Goal: Task Accomplishment & Management: Manage account settings

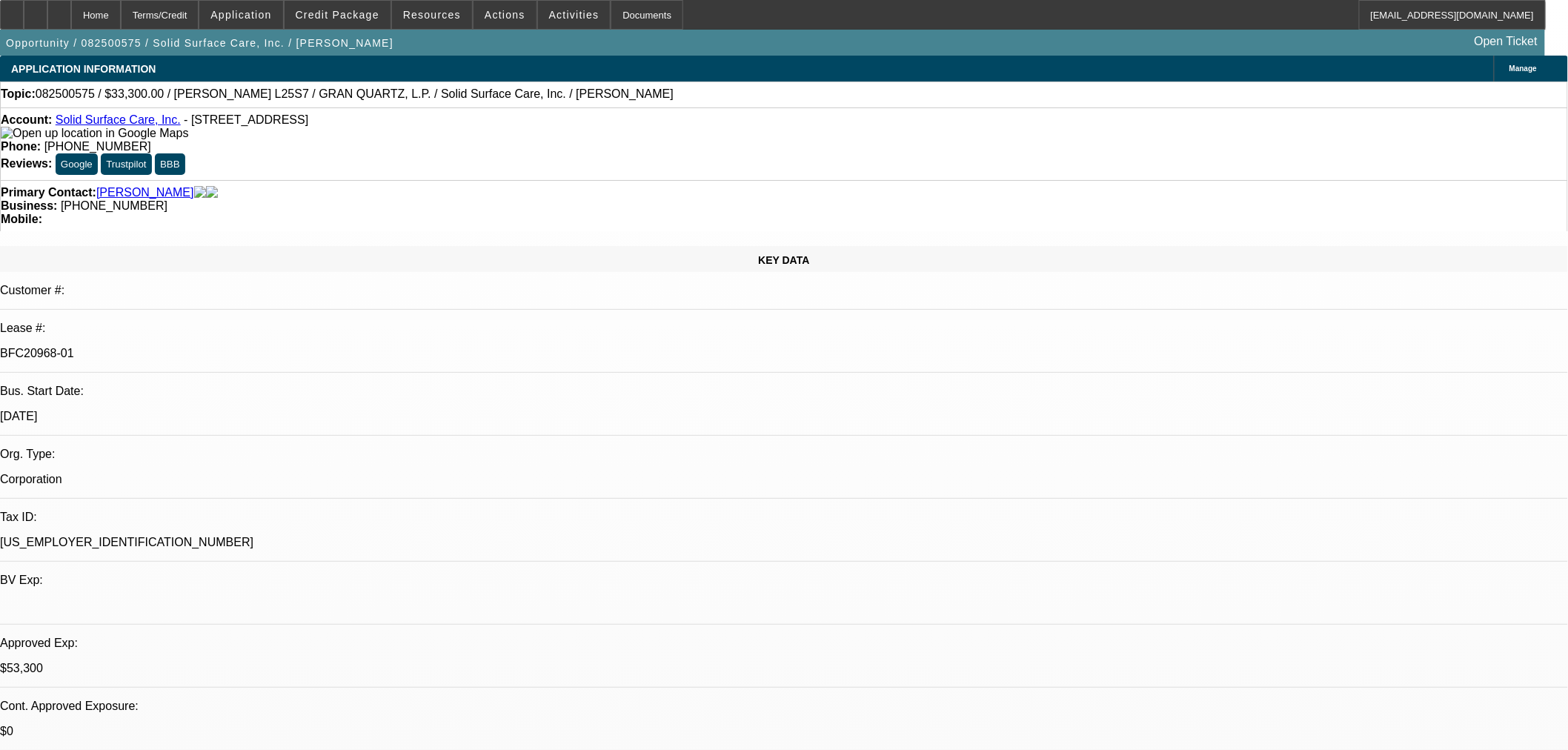
select select "0"
select select "2"
select select "0"
select select "6"
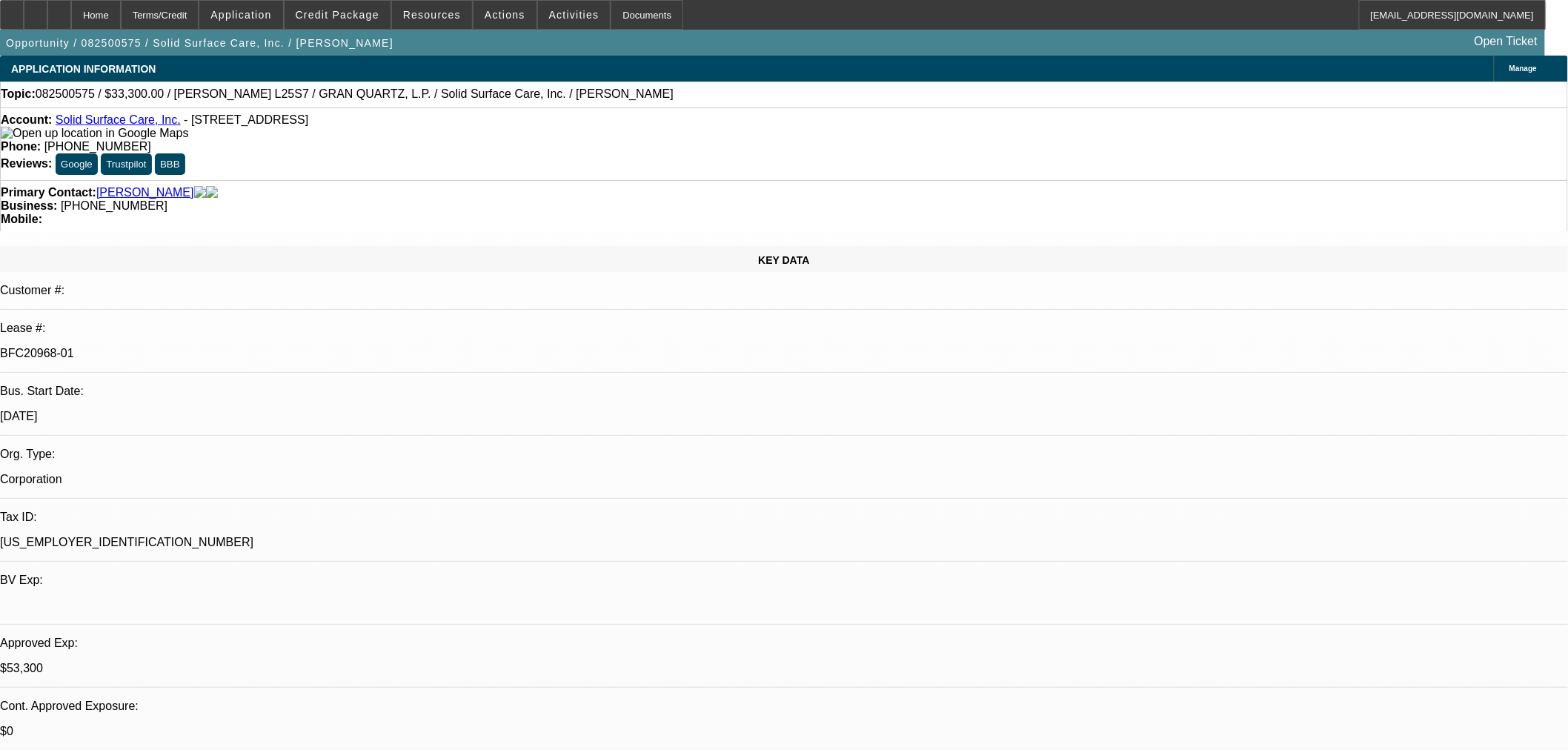
select select "0"
select select "2"
select select "0"
select select "6"
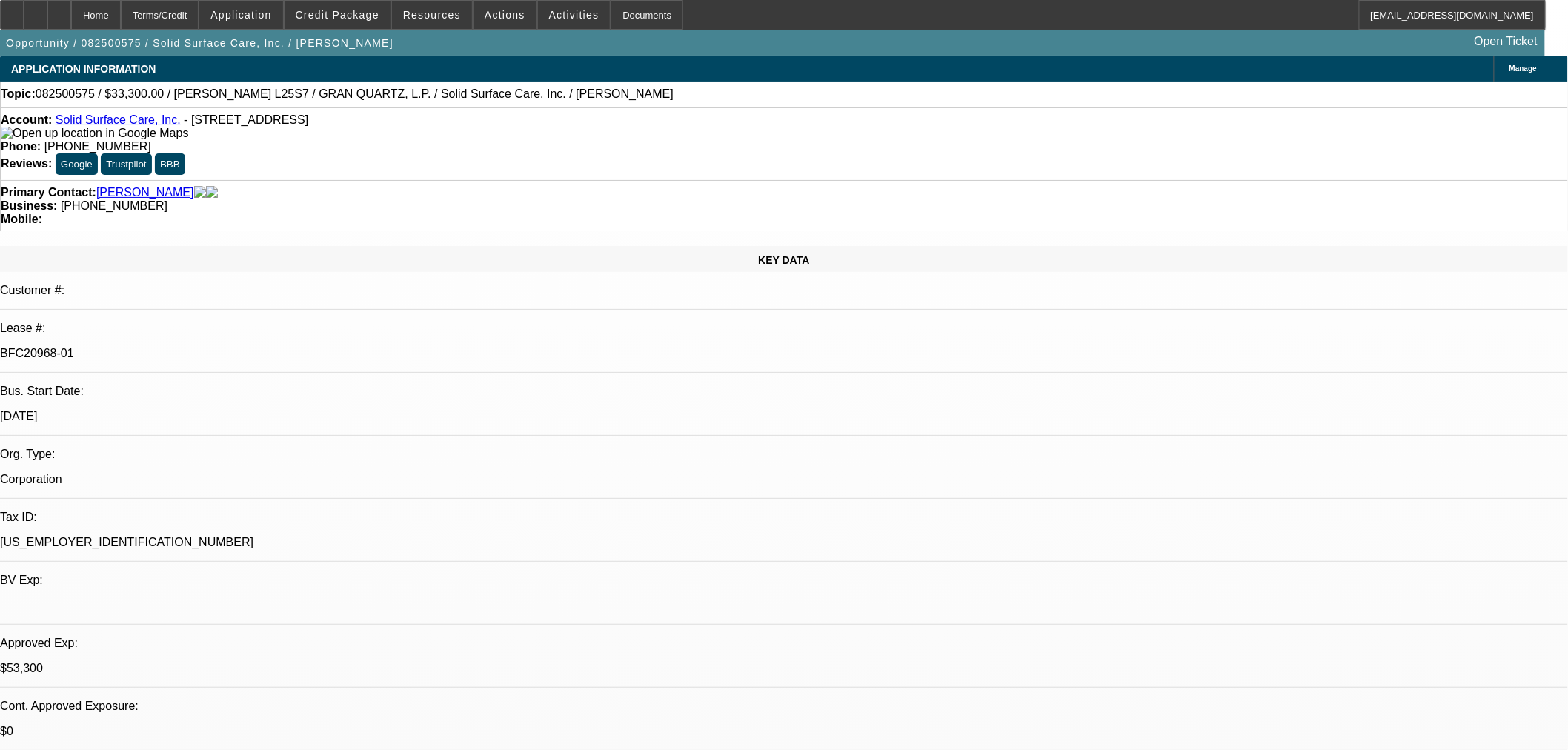
select select "0"
select select "2"
select select "0"
select select "6"
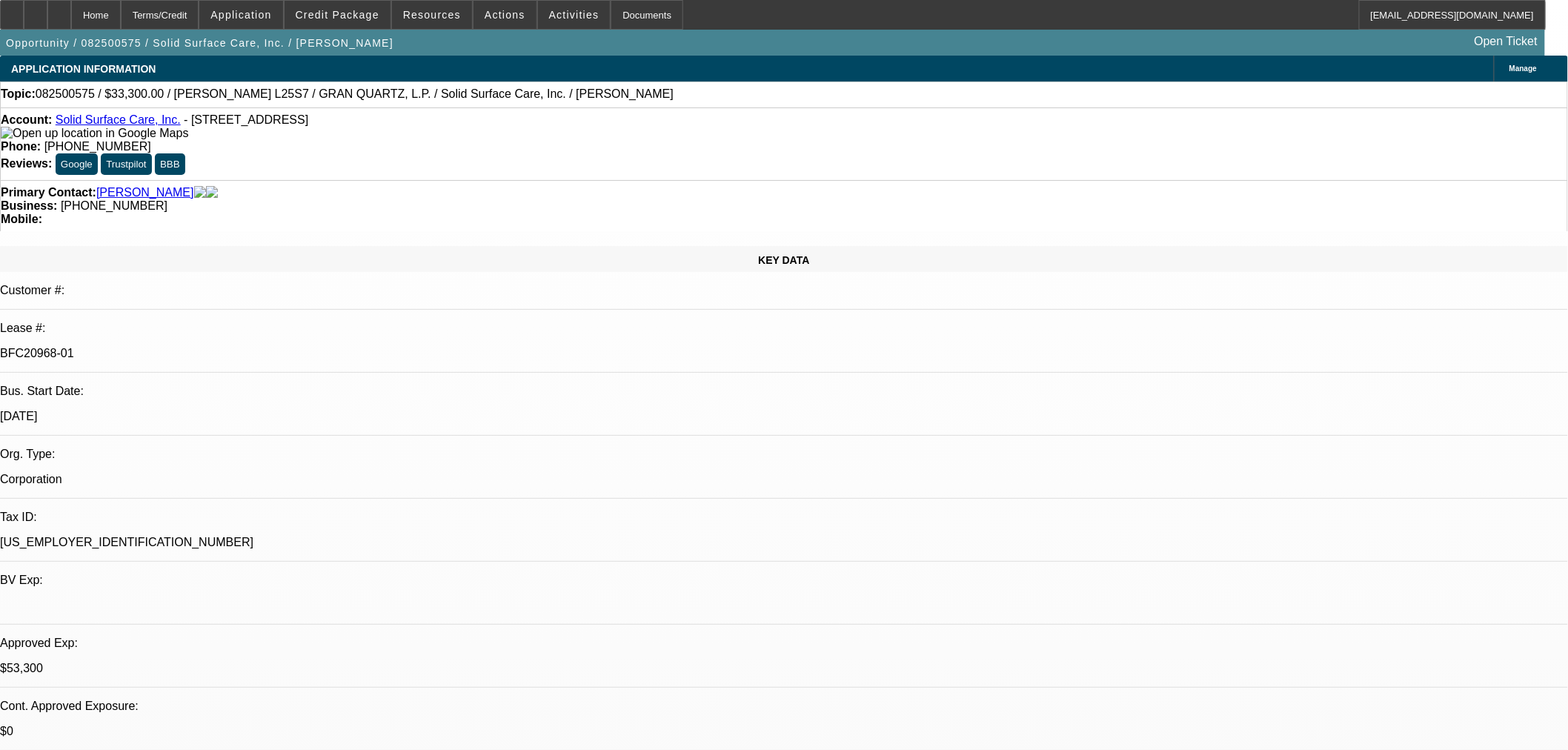
click at [12, 10] on icon at bounding box center [12, 10] width 0 height 0
click at [23, 13] on div at bounding box center [11, 15] width 23 height 30
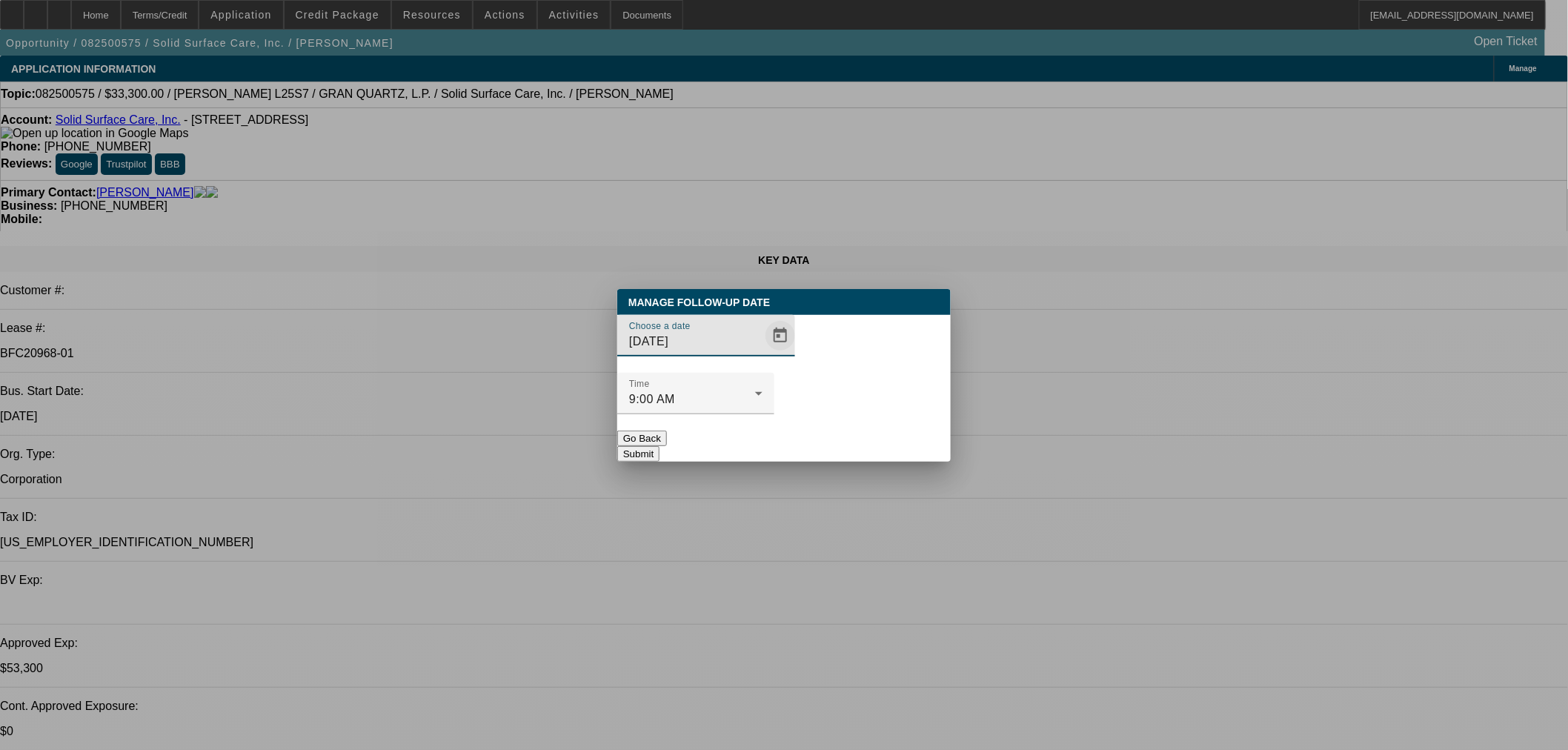
click at [762, 353] on span "Open calendar" at bounding box center [780, 335] width 36 height 36
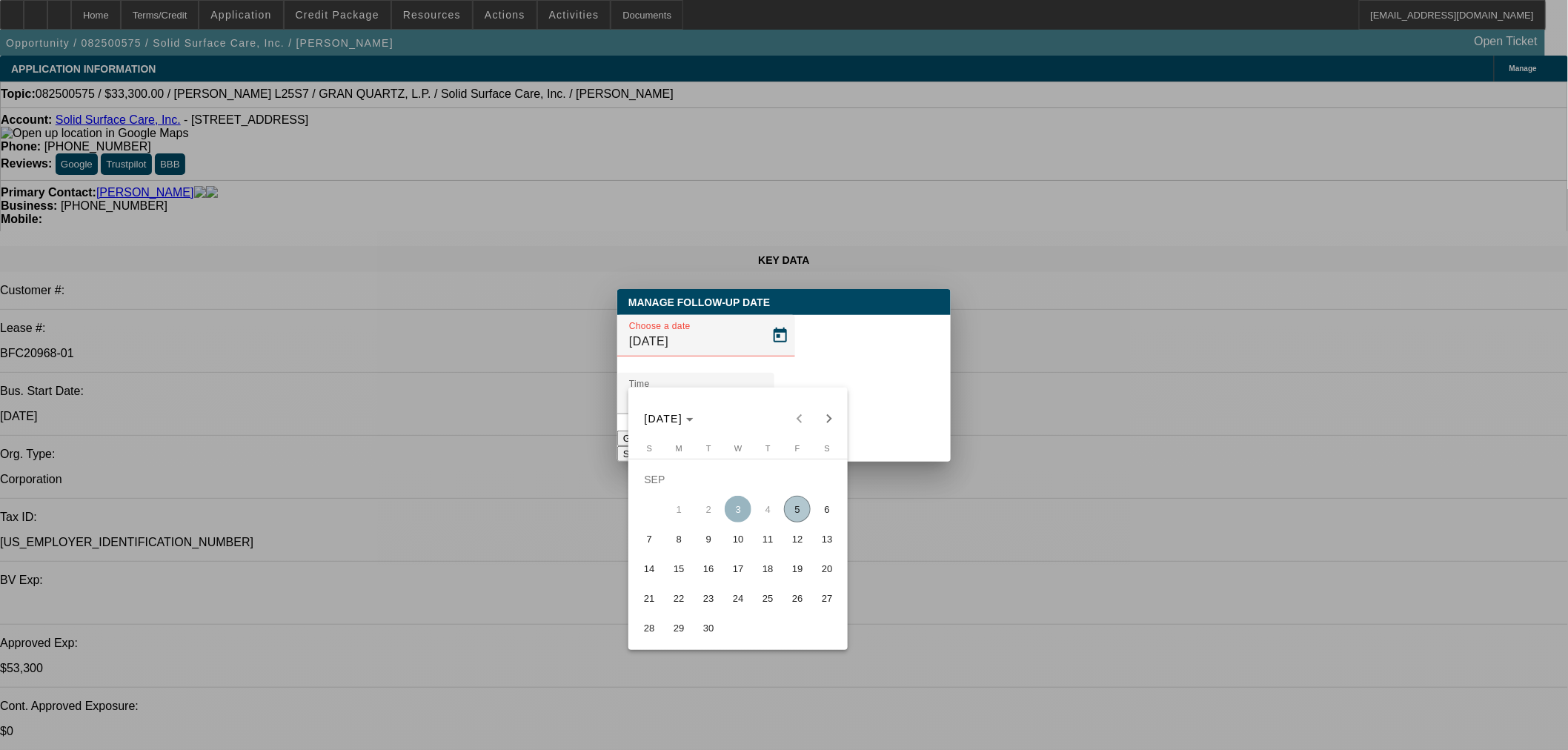
click at [758, 550] on span "11" at bounding box center [767, 538] width 27 height 27
type input "9/11/2025"
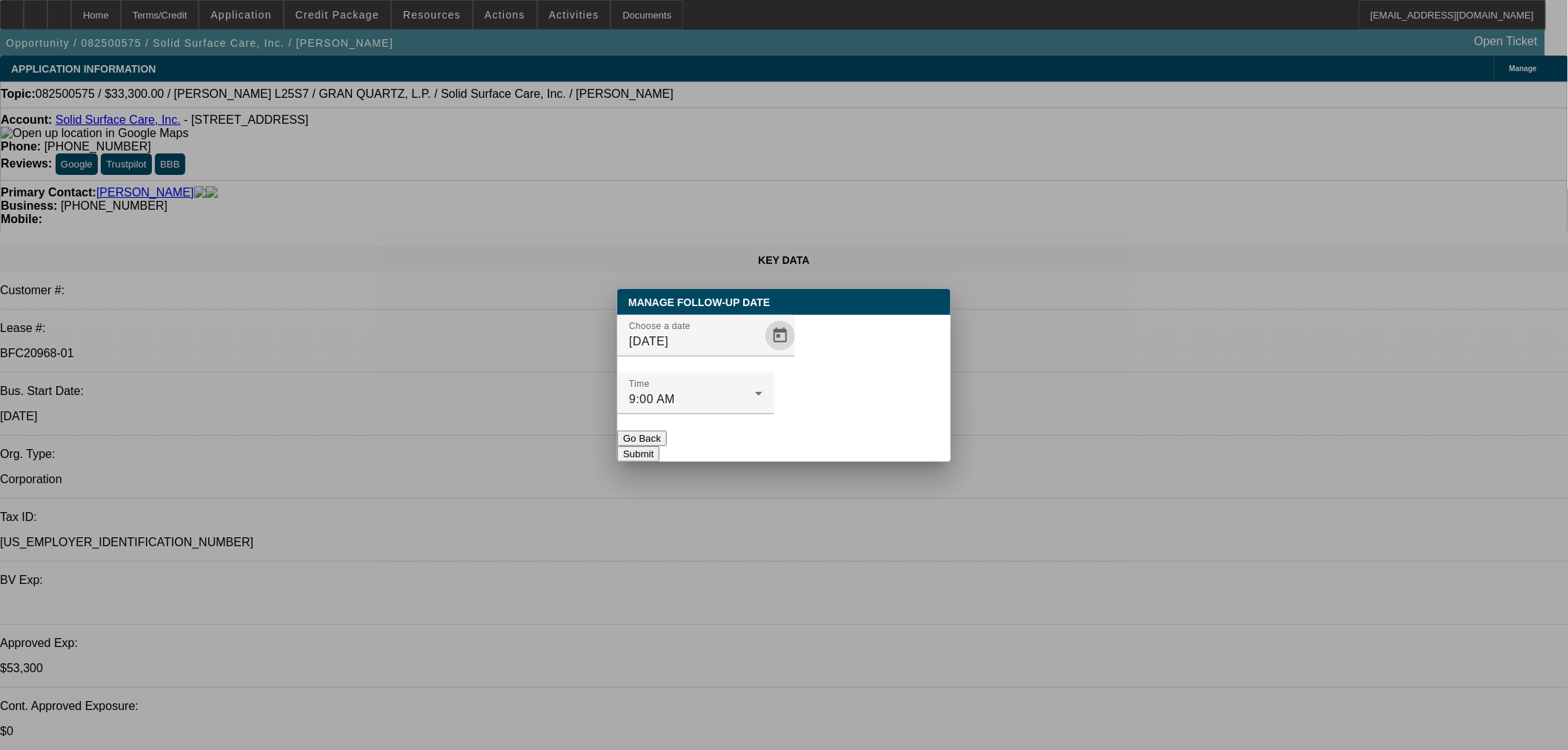
click at [660, 446] on button "Submit" at bounding box center [639, 453] width 42 height 15
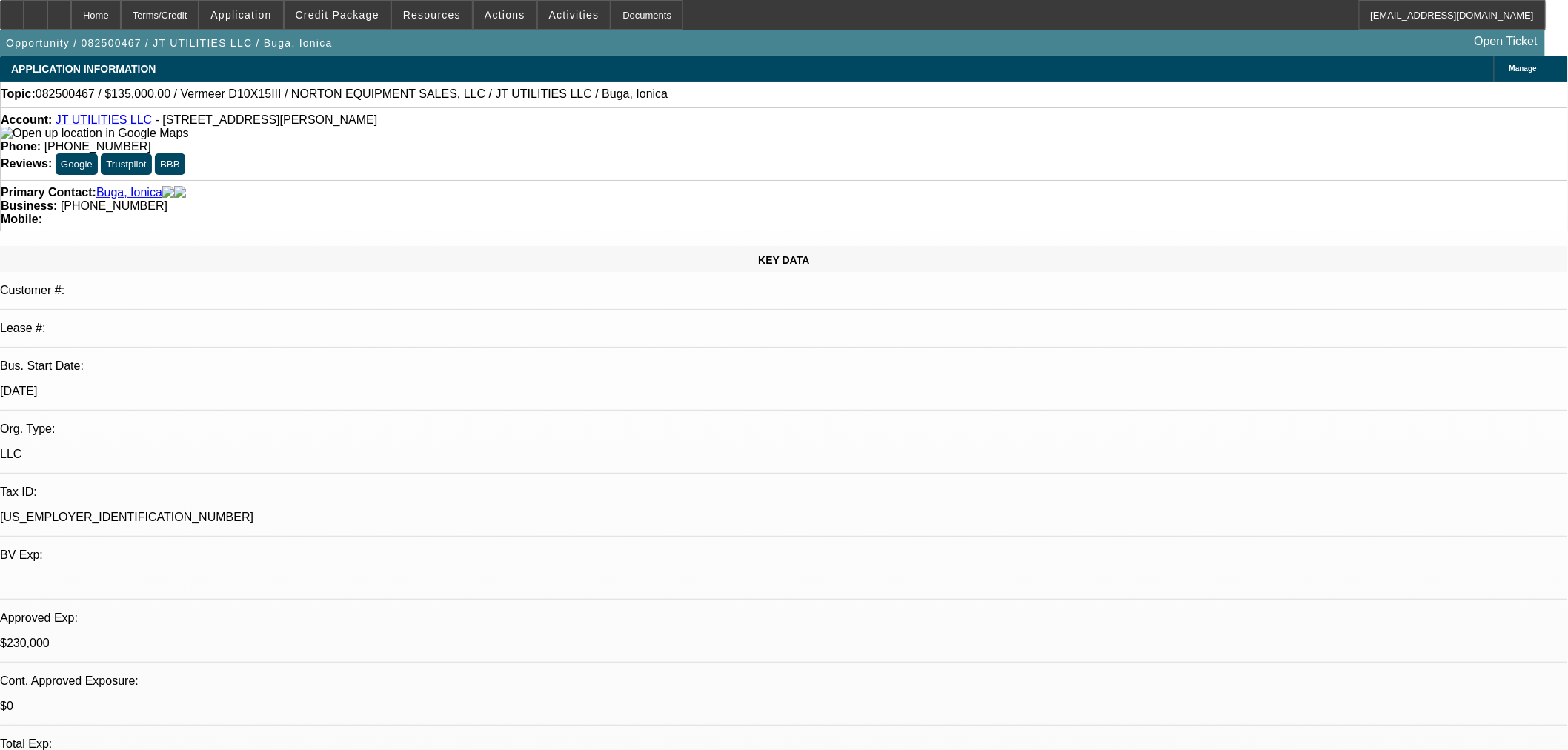
select select "0"
select select "2"
select select "0"
select select "6"
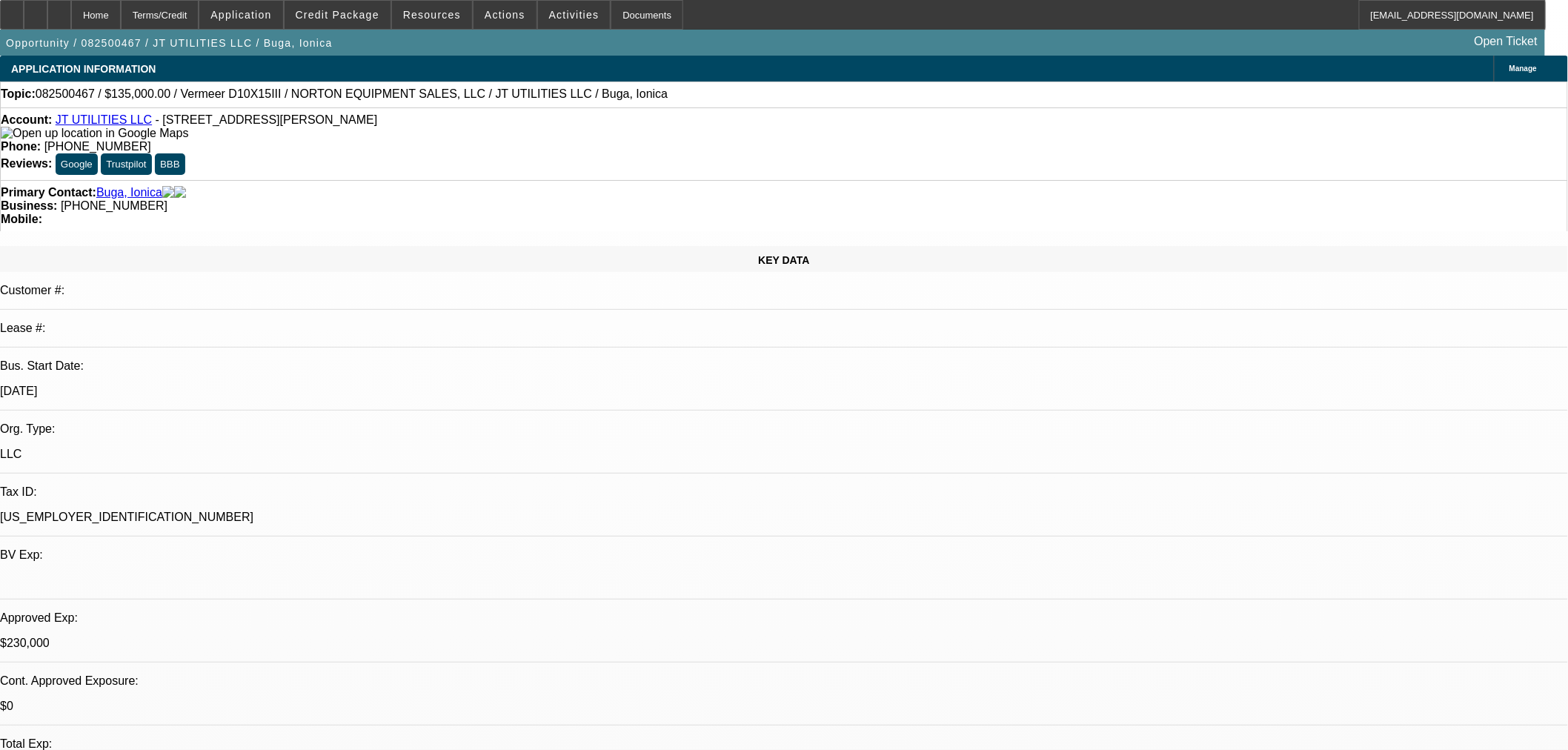
select select "0"
select select "2"
select select "0"
select select "6"
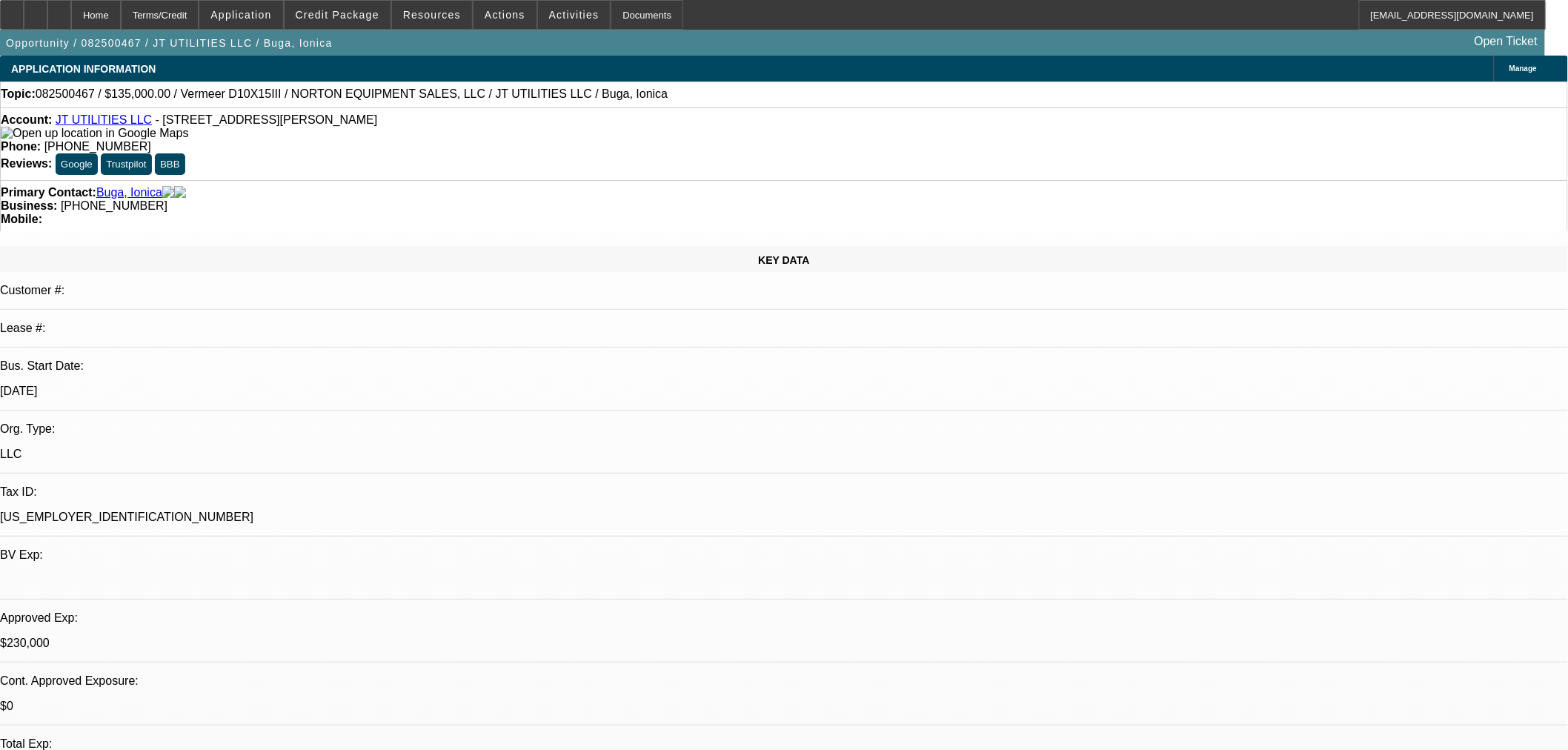
select select "0"
select select "2"
select select "0"
select select "6"
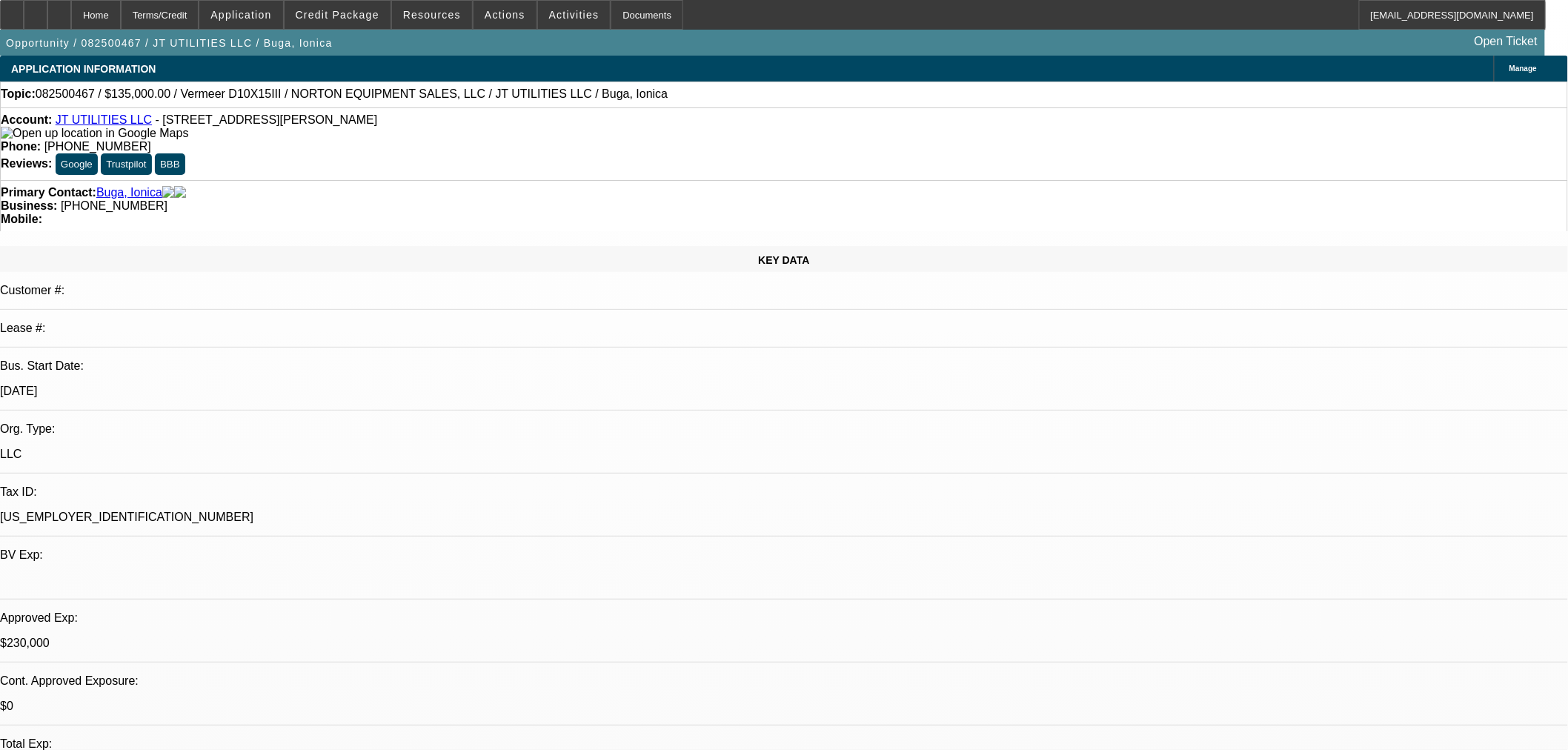
select select "0"
select select "2"
select select "0"
select select "6"
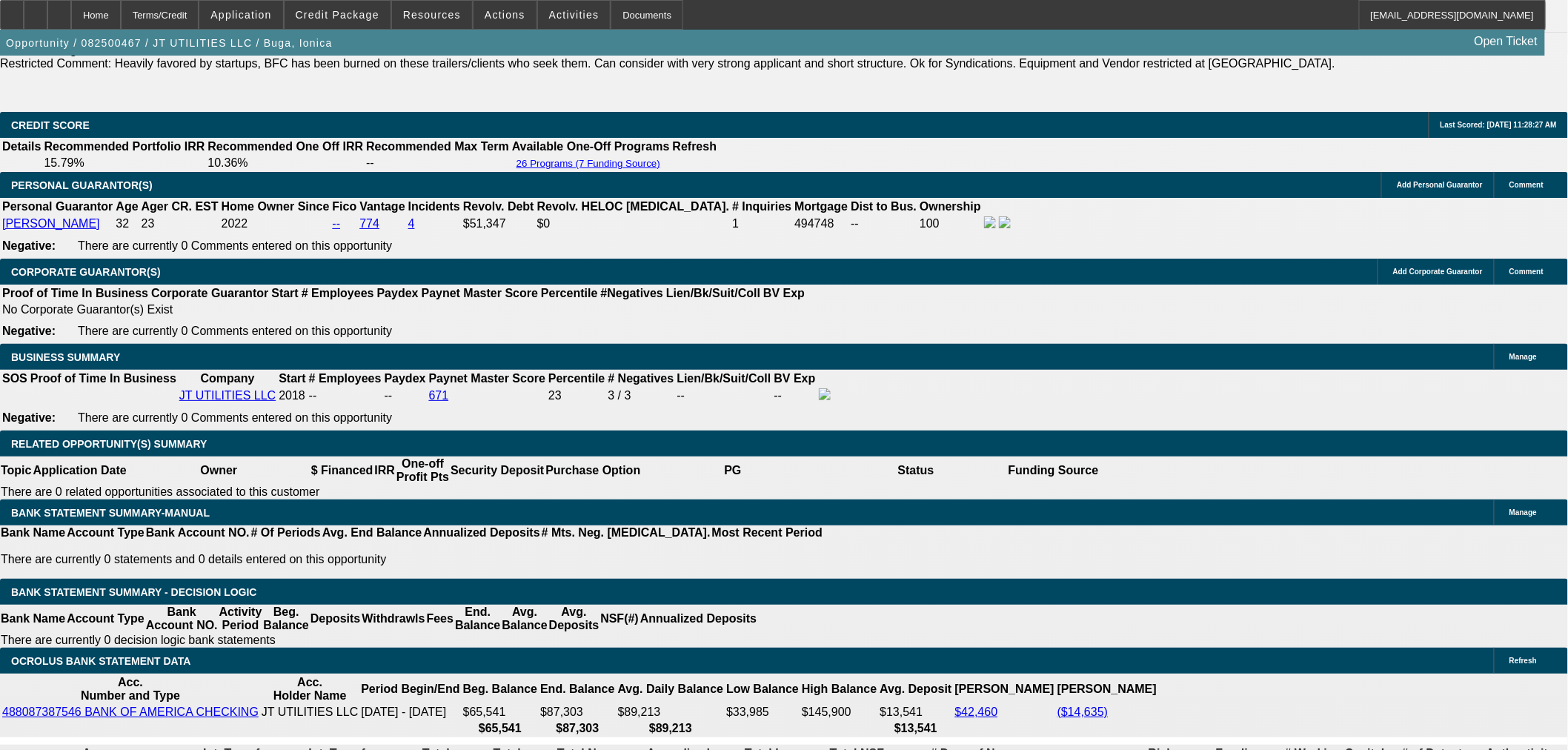
scroll to position [2058, 0]
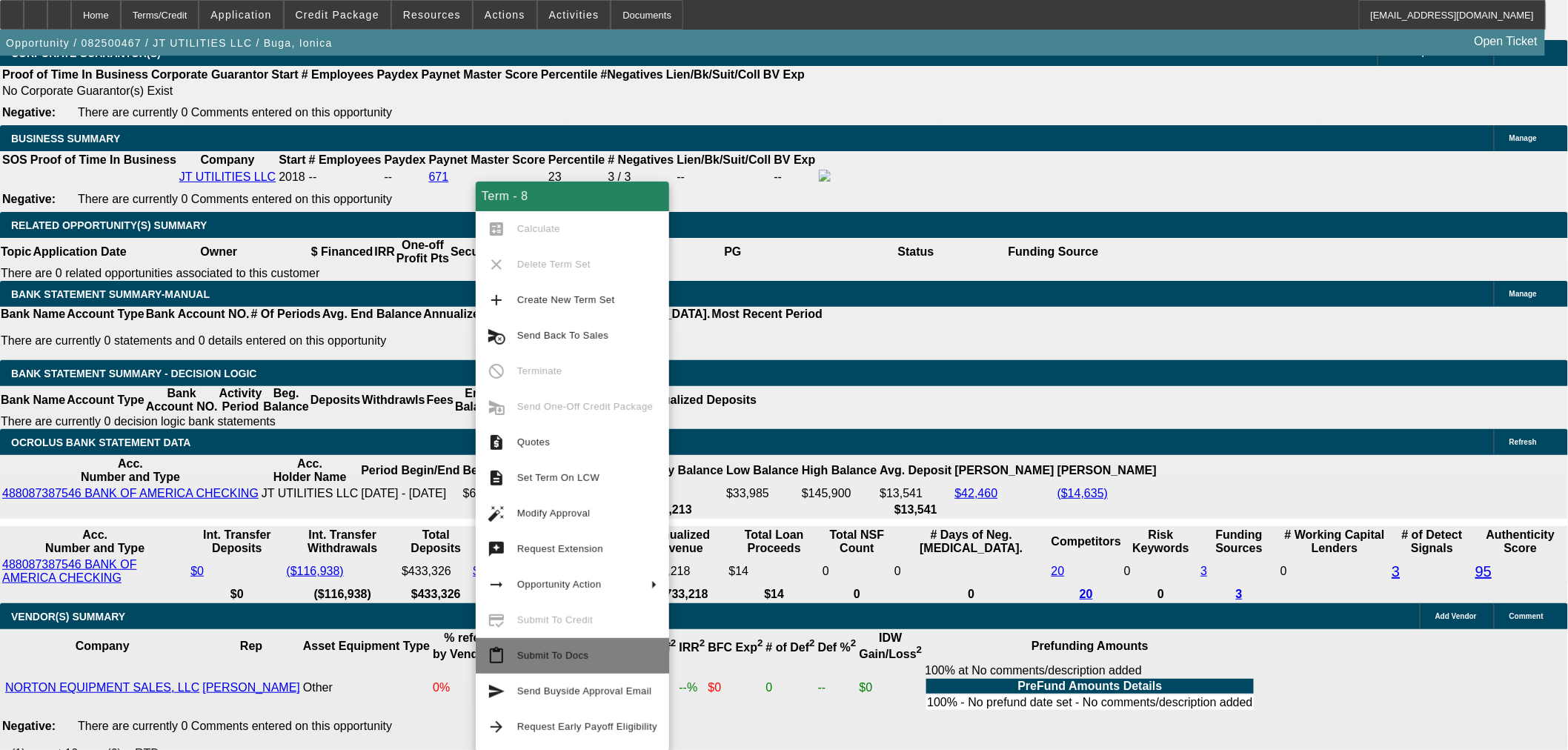
scroll to position [2470, 0]
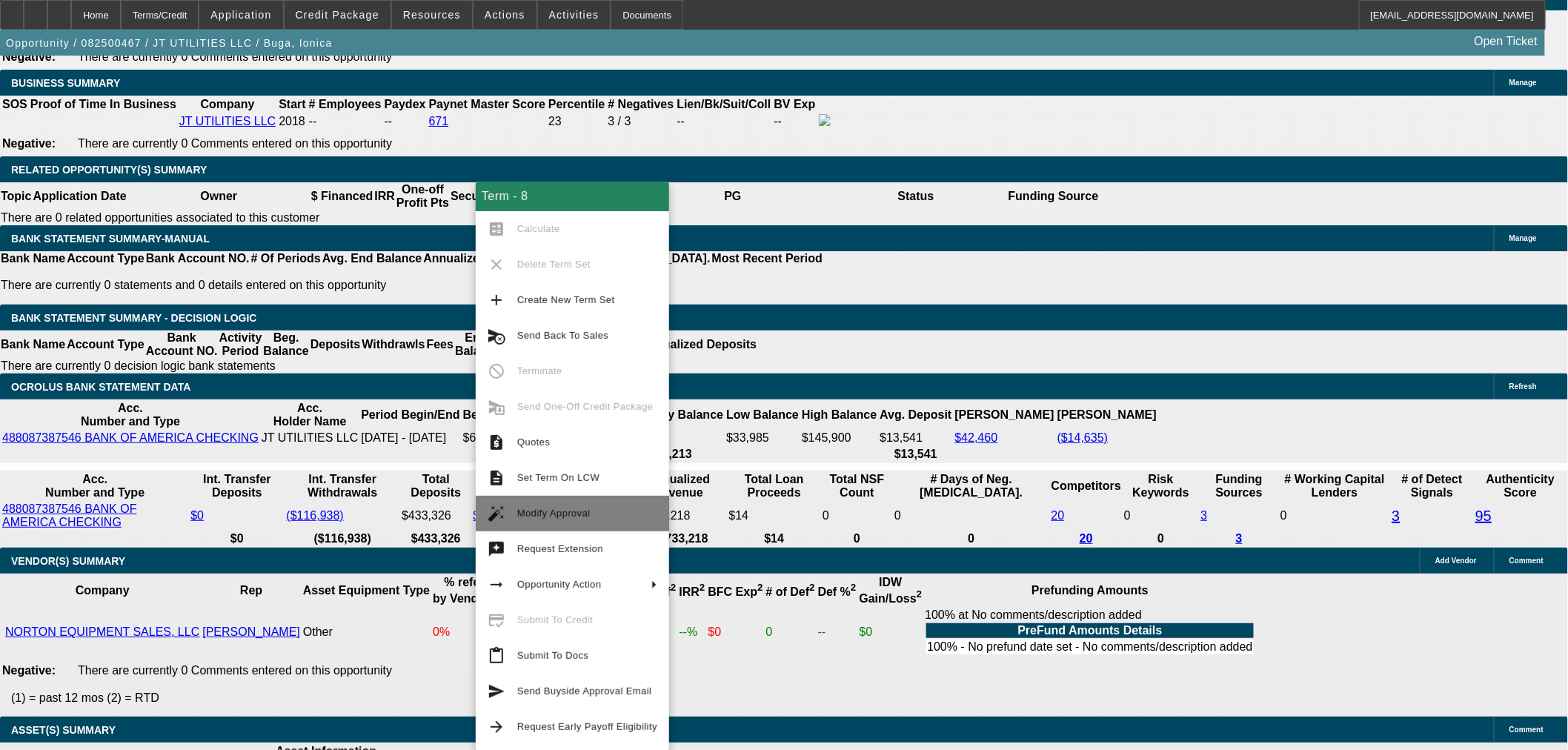
click at [573, 516] on span "Modify Approval" at bounding box center [554, 513] width 74 height 11
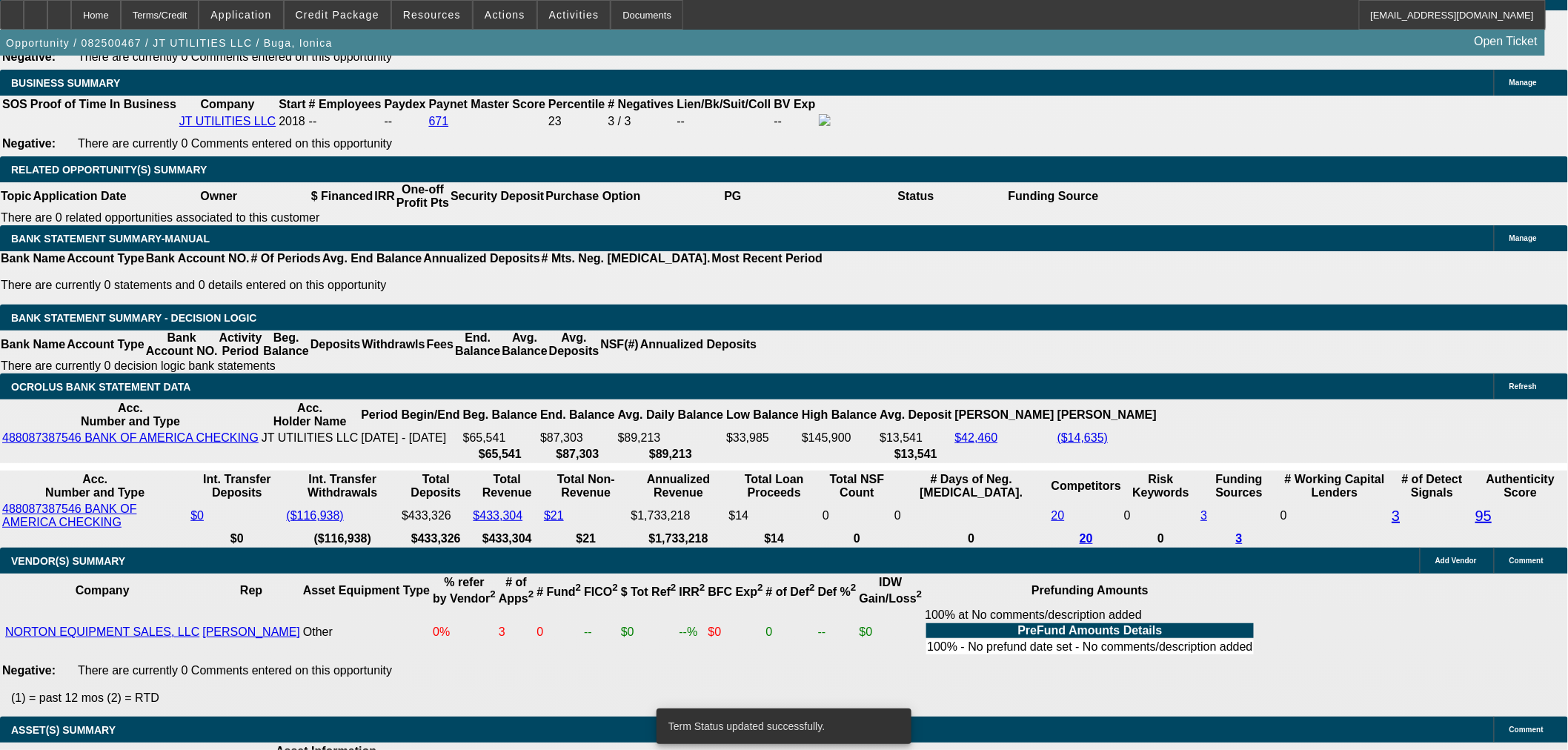
select select "0"
select select "2"
select select "0"
select select "6"
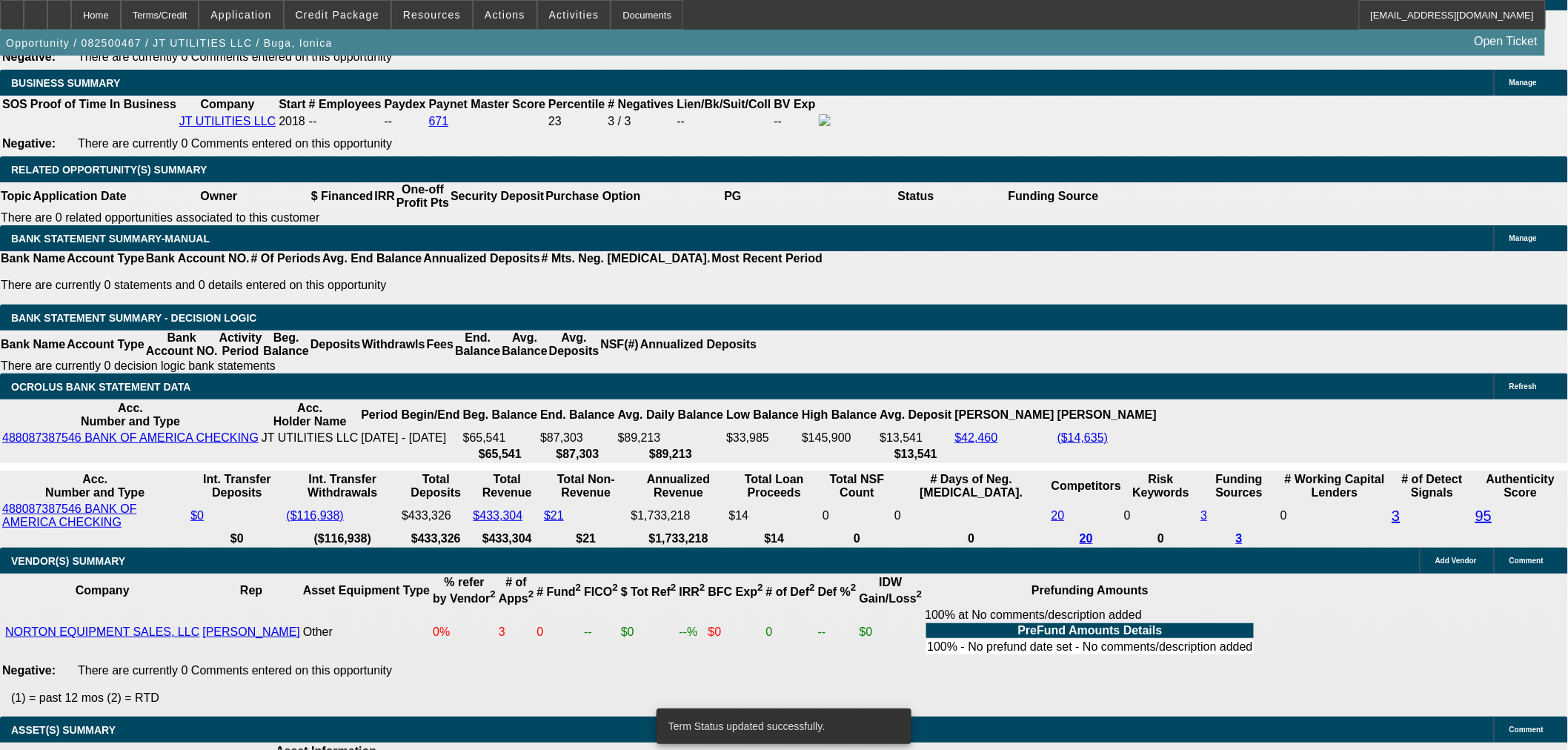
select select "0"
select select "2"
select select "0"
select select "6"
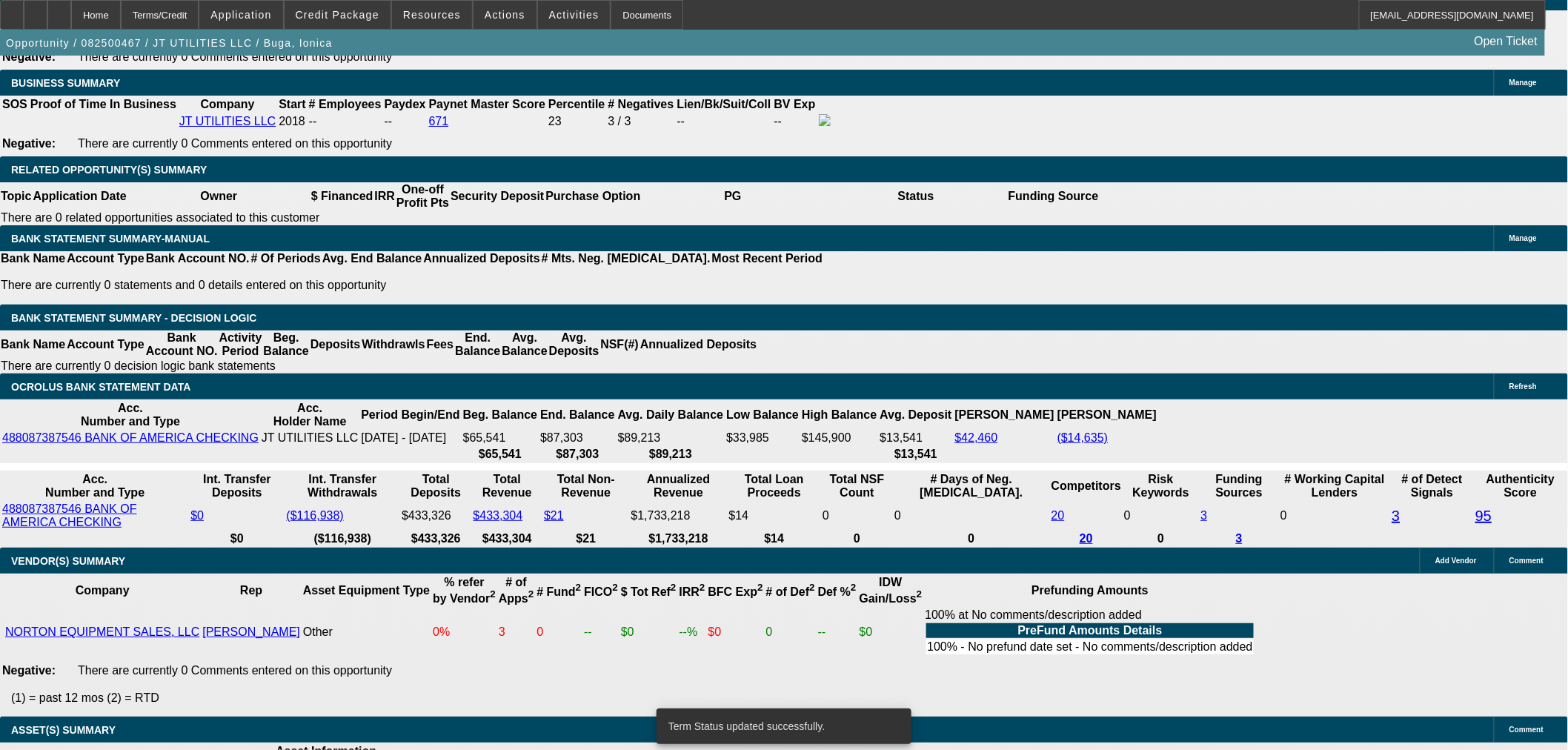
select select "0"
select select "2"
select select "0"
select select "6"
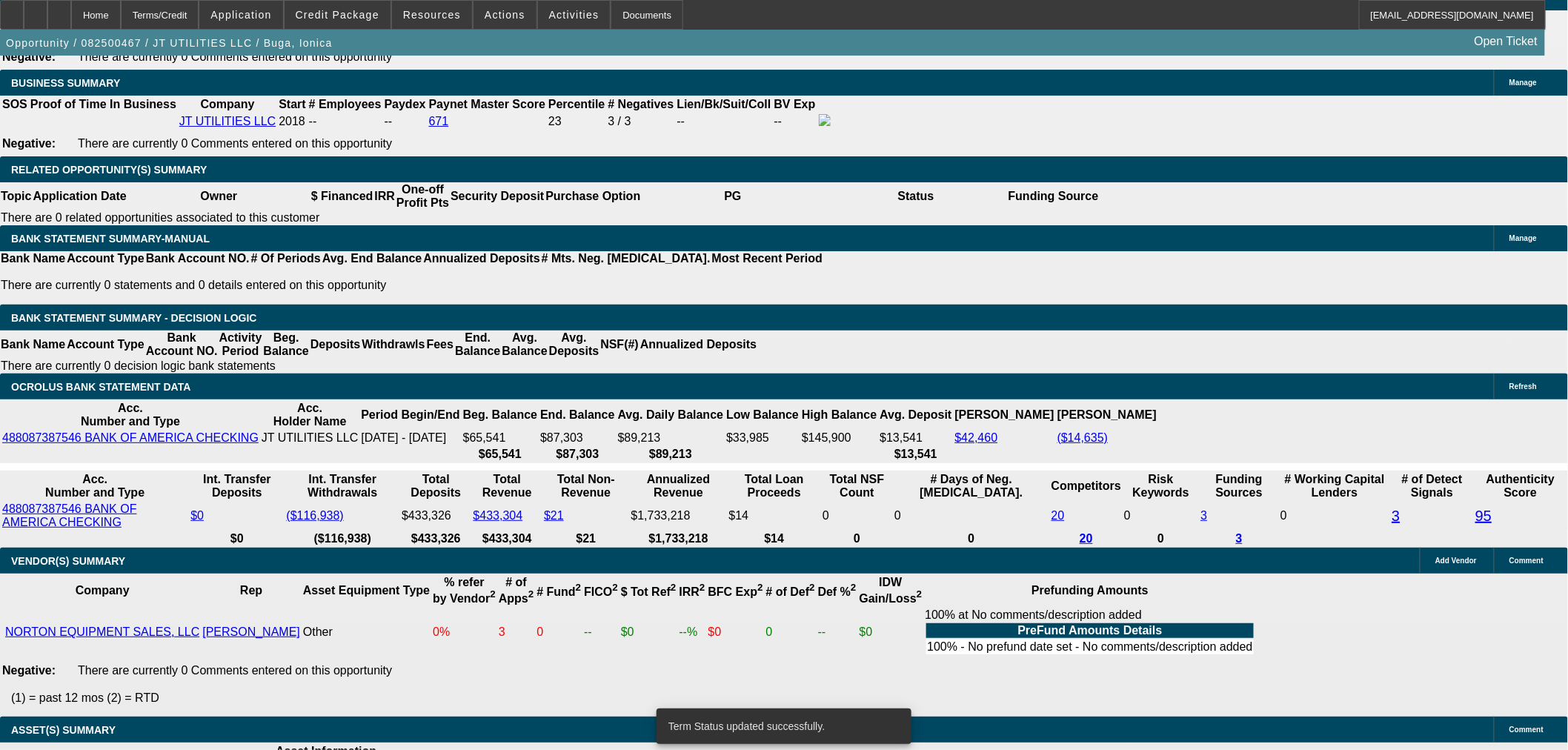
select select "0"
select select "2"
select select "0"
select select "6"
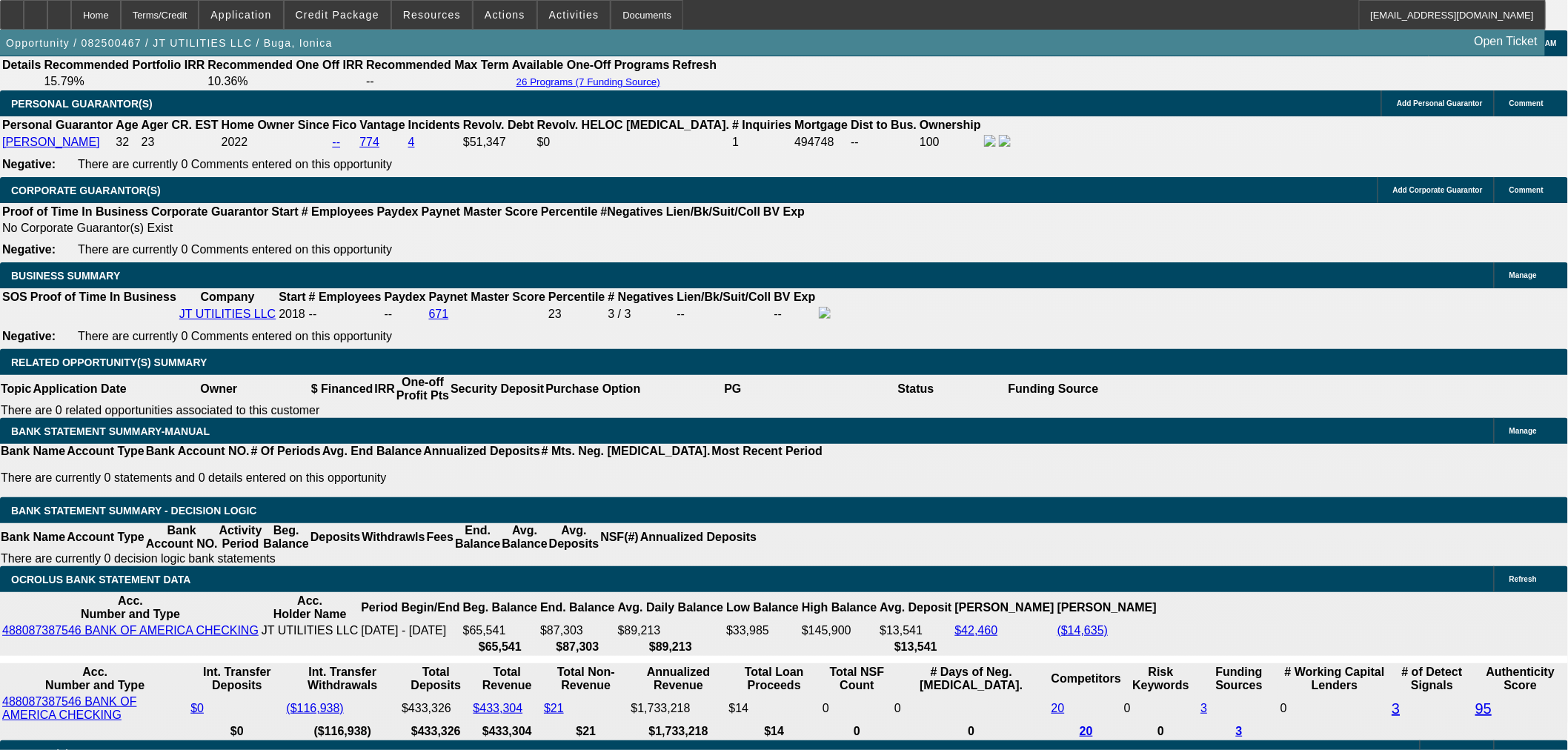
scroll to position [2332, 0]
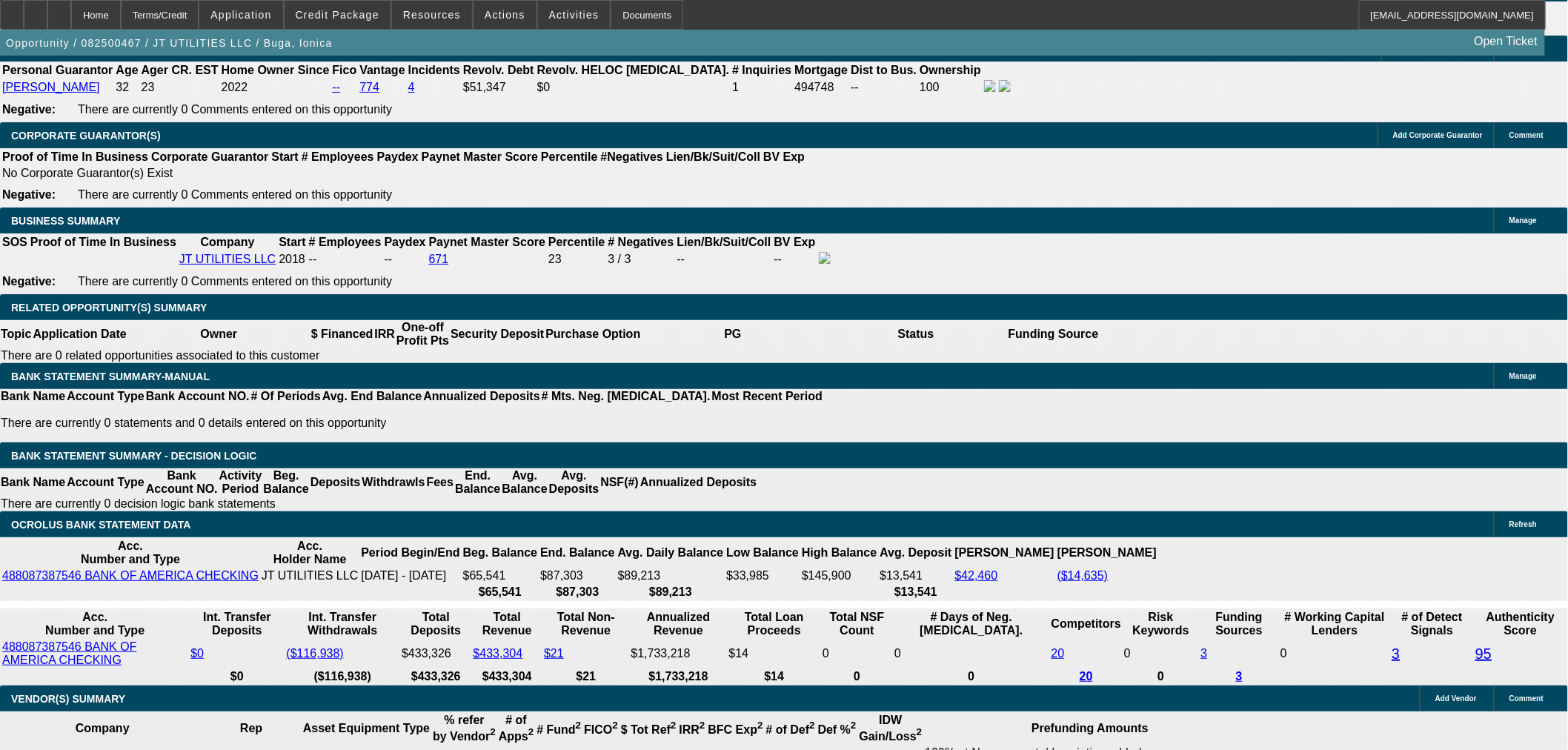
paste input ",176.90"
type input "4,176.90"
type input "15.4"
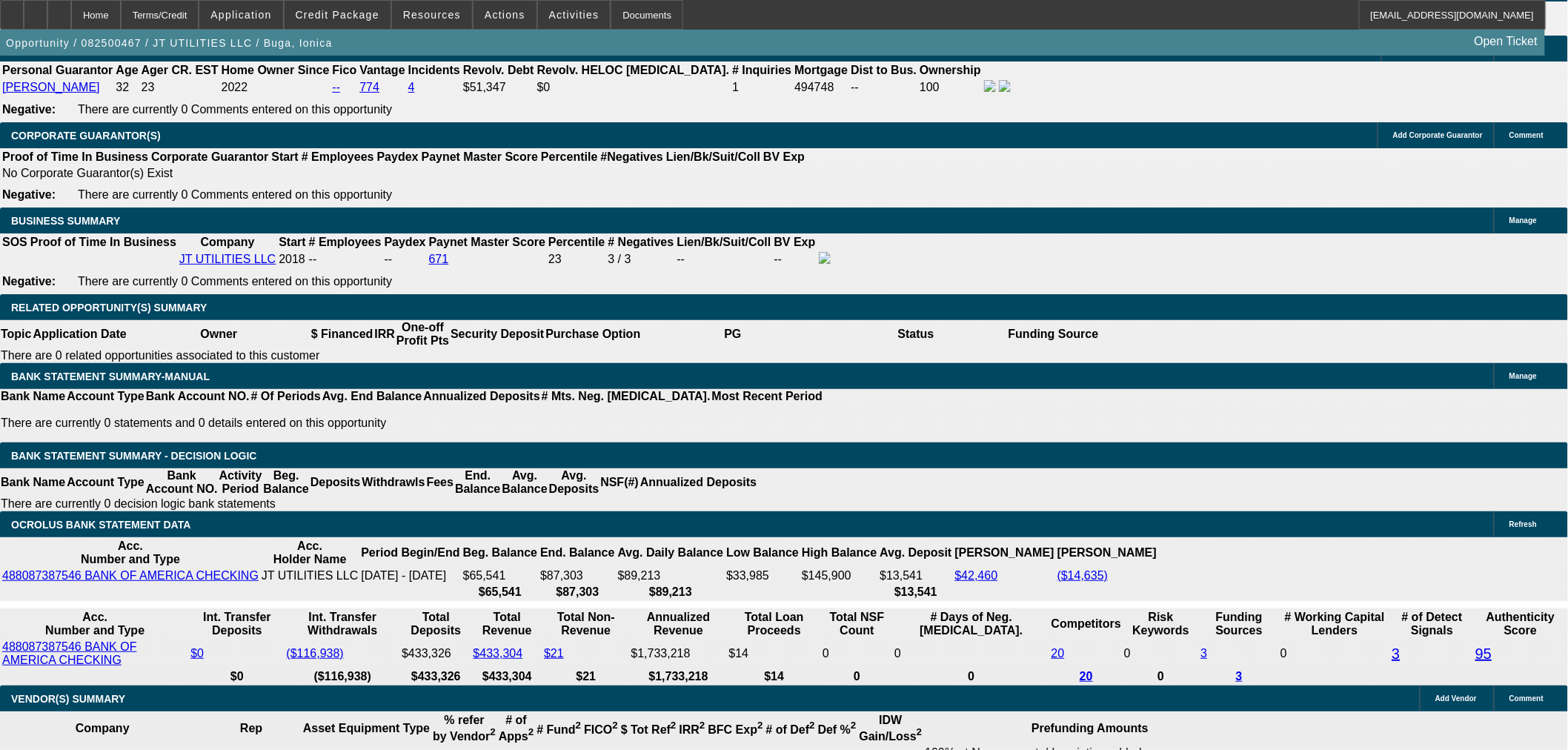
type input "$8,353.80"
type input "UNKNOWN"
type input "$4,176.90"
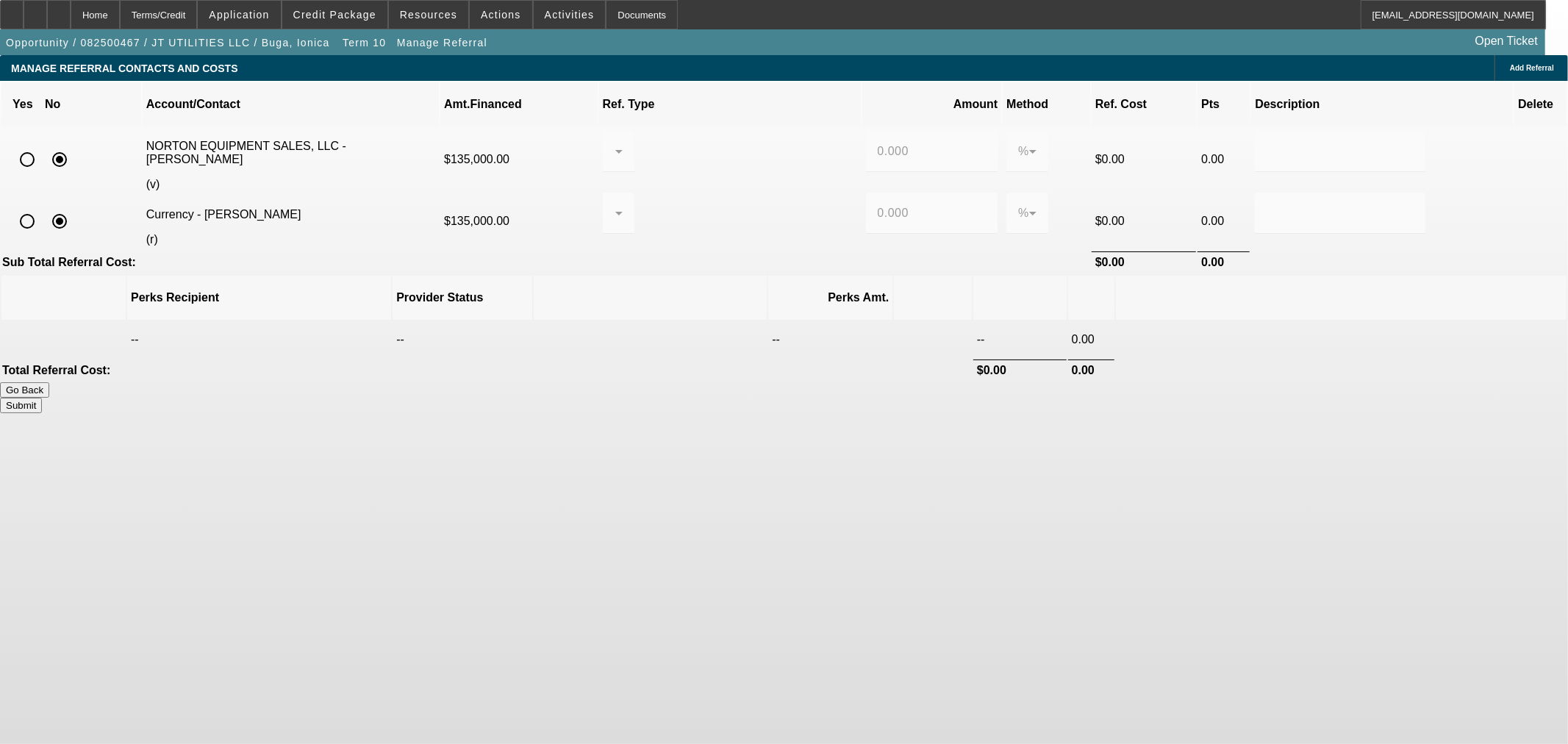
click at [42, 207] on input "radio" at bounding box center [27, 221] width 30 height 30
radio input "true"
click at [878, 204] on input "0.000" at bounding box center [933, 213] width 109 height 18
click at [628, 204] on icon at bounding box center [619, 213] width 18 height 18
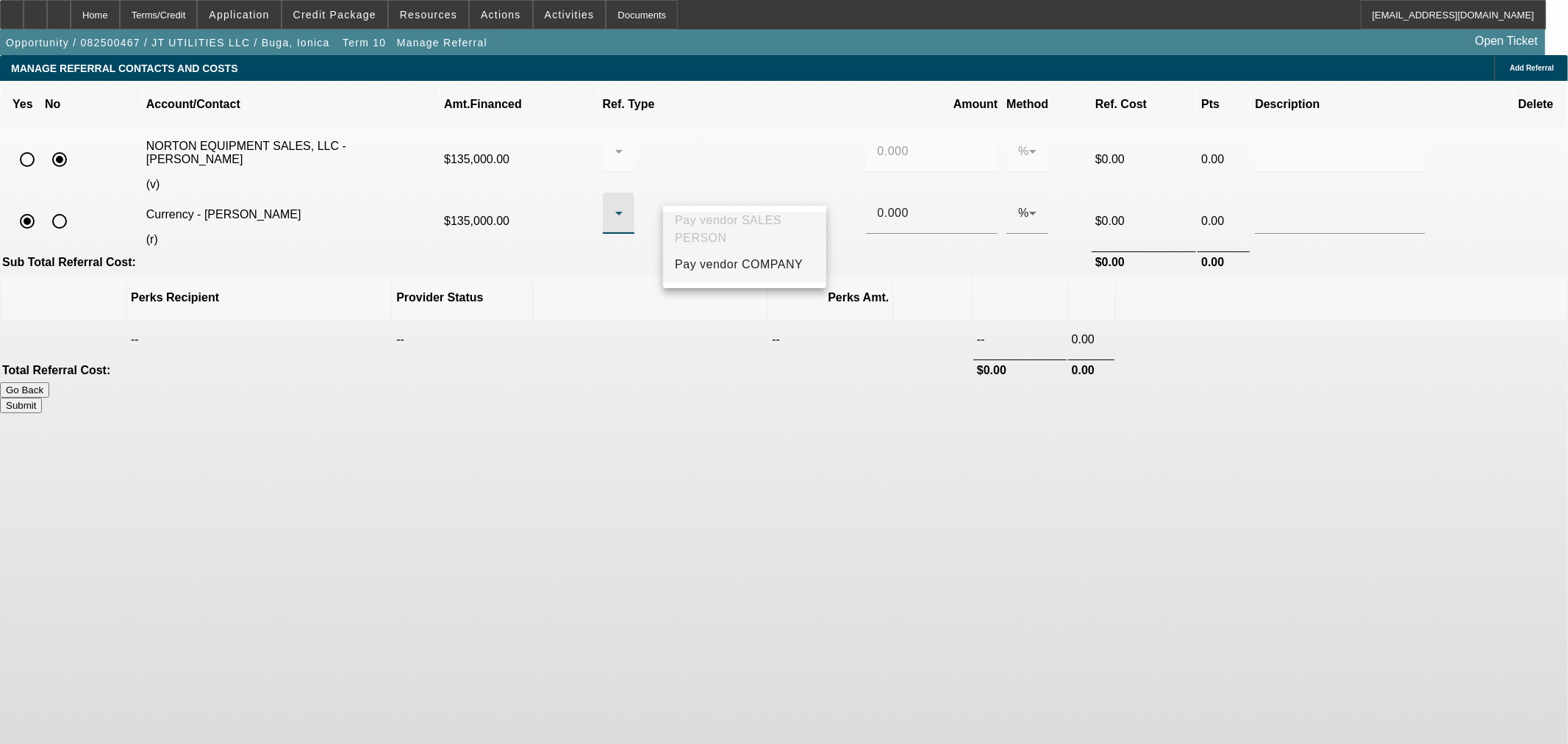
click at [784, 261] on mat-option "Pay vendor COMPANY" at bounding box center [745, 265] width 164 height 35
click at [866, 192] on div "0.000" at bounding box center [932, 212] width 132 height 41
type input "2"
click at [998, 431] on body "Home Terms/Credit Application Credit Package Resources Actions Activities Docum…" at bounding box center [784, 372] width 1568 height 744
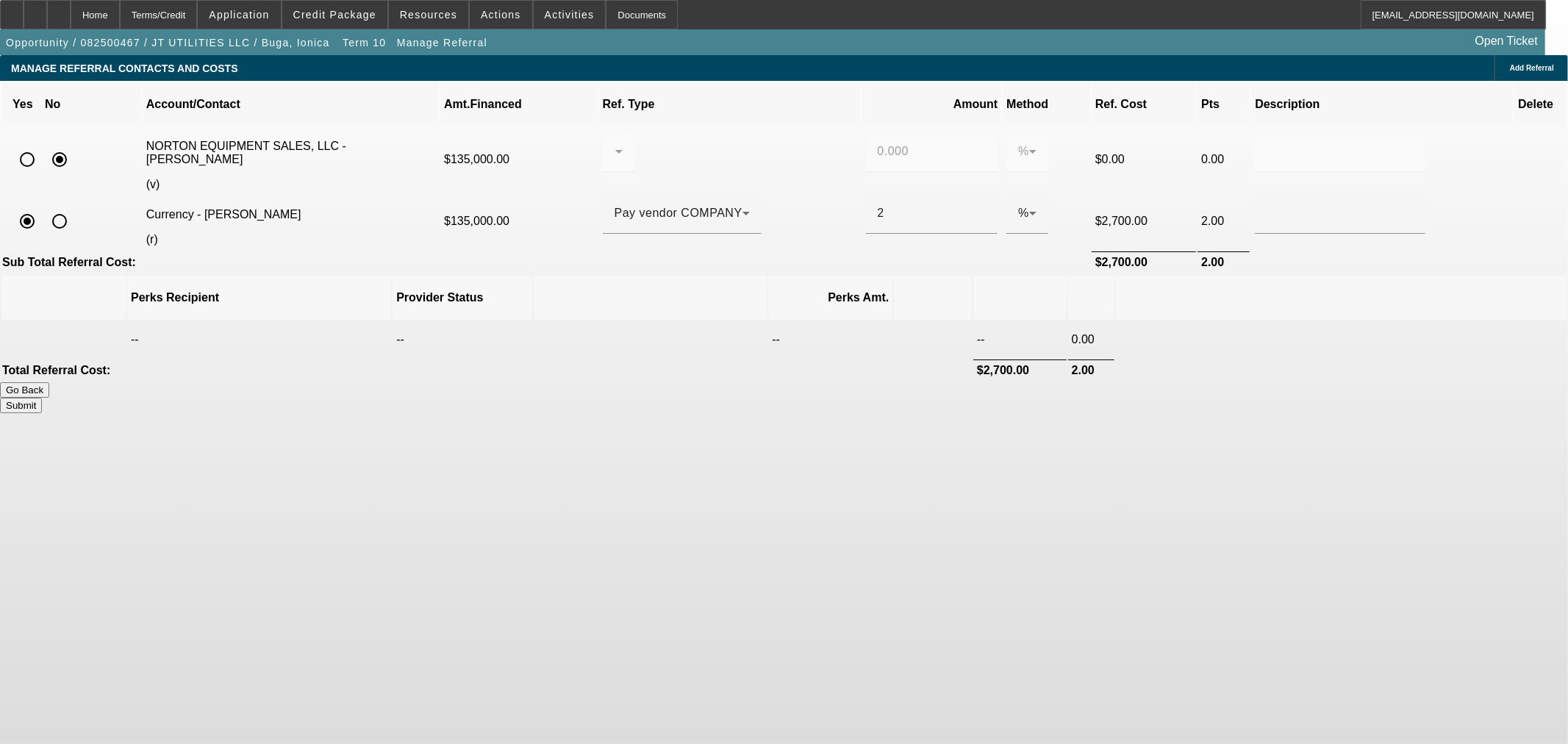
click at [42, 398] on button "Submit" at bounding box center [21, 405] width 42 height 15
type input "0.000"
type input "2.000"
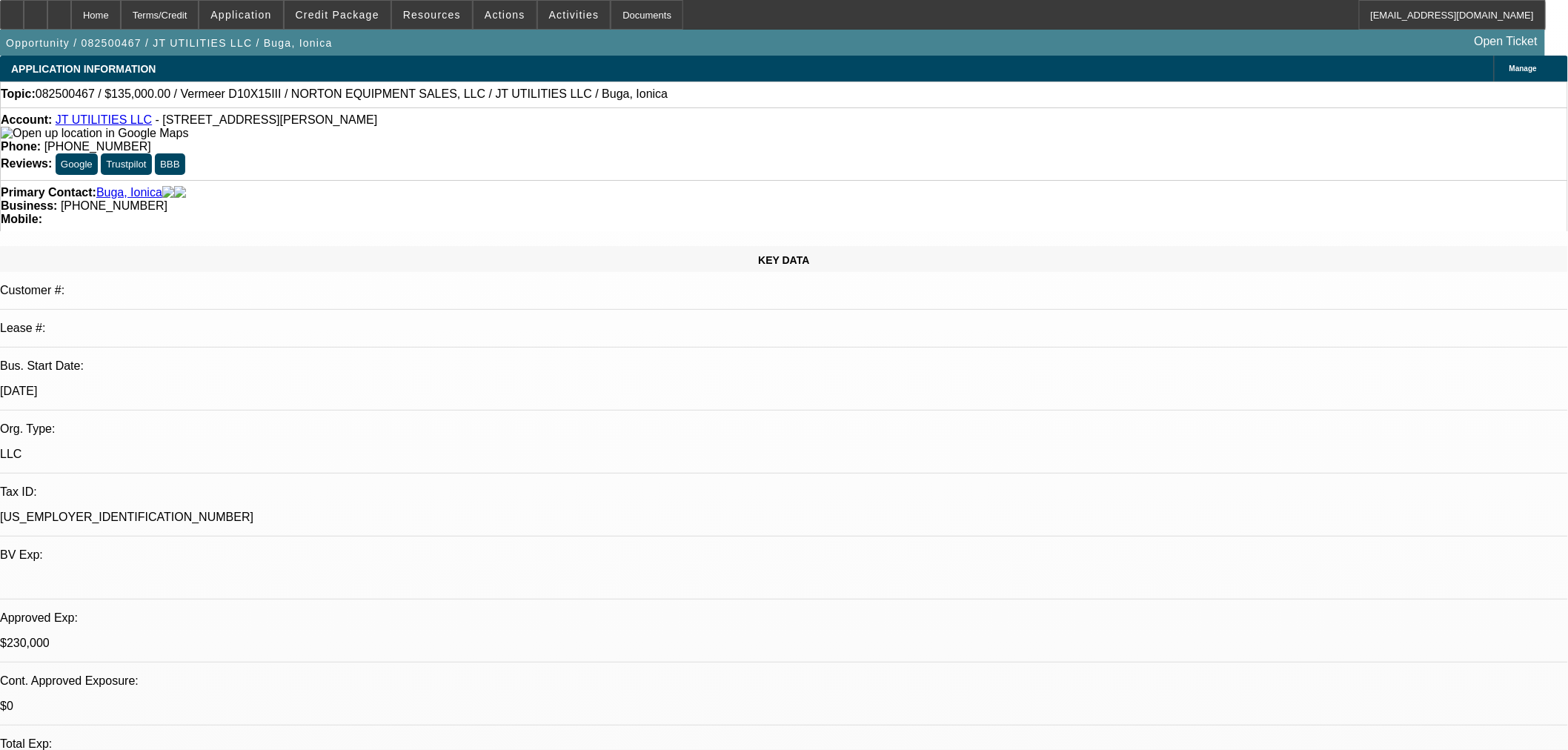
select select "0"
select select "2"
select select "0"
select select "6"
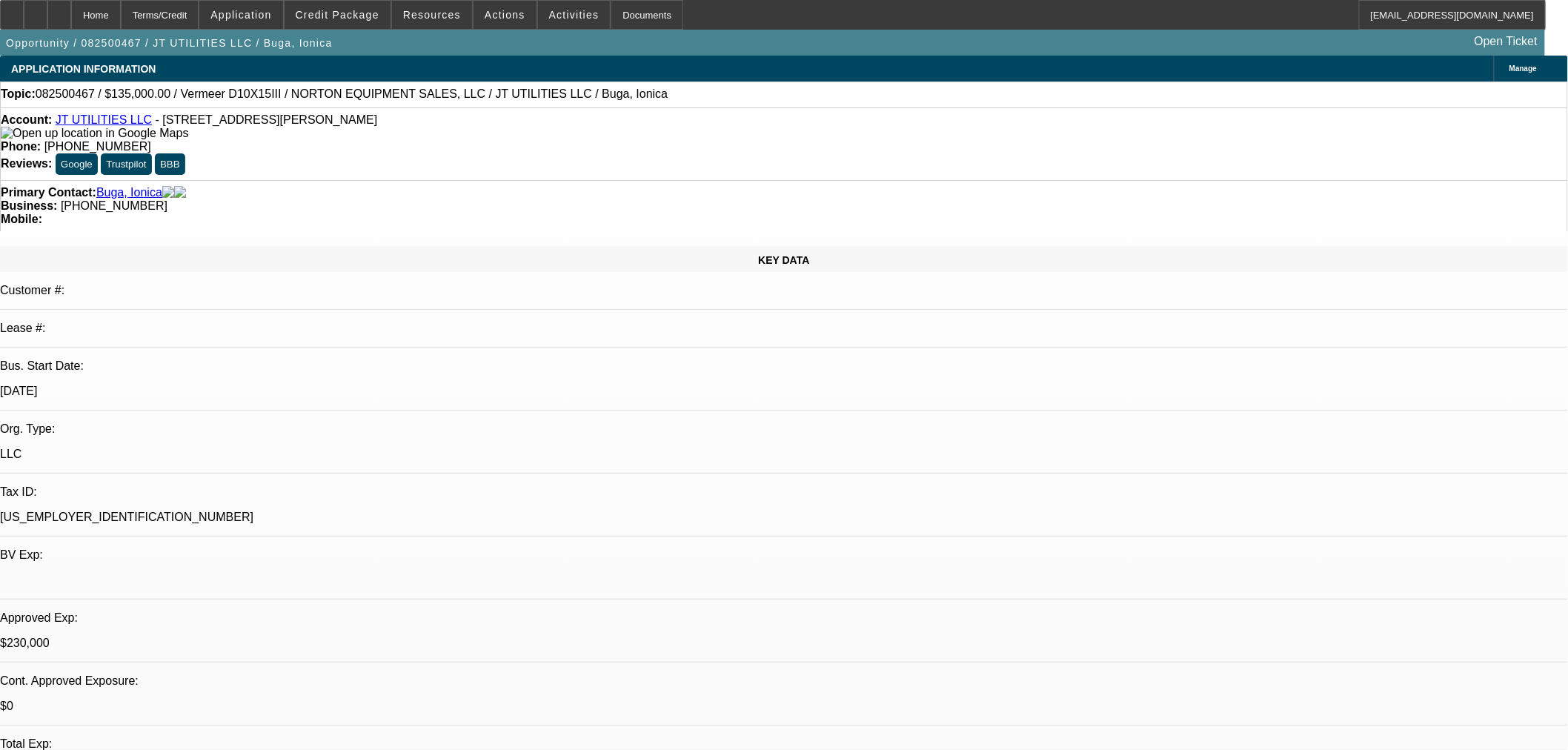
select select "0"
select select "2"
select select "0"
select select "6"
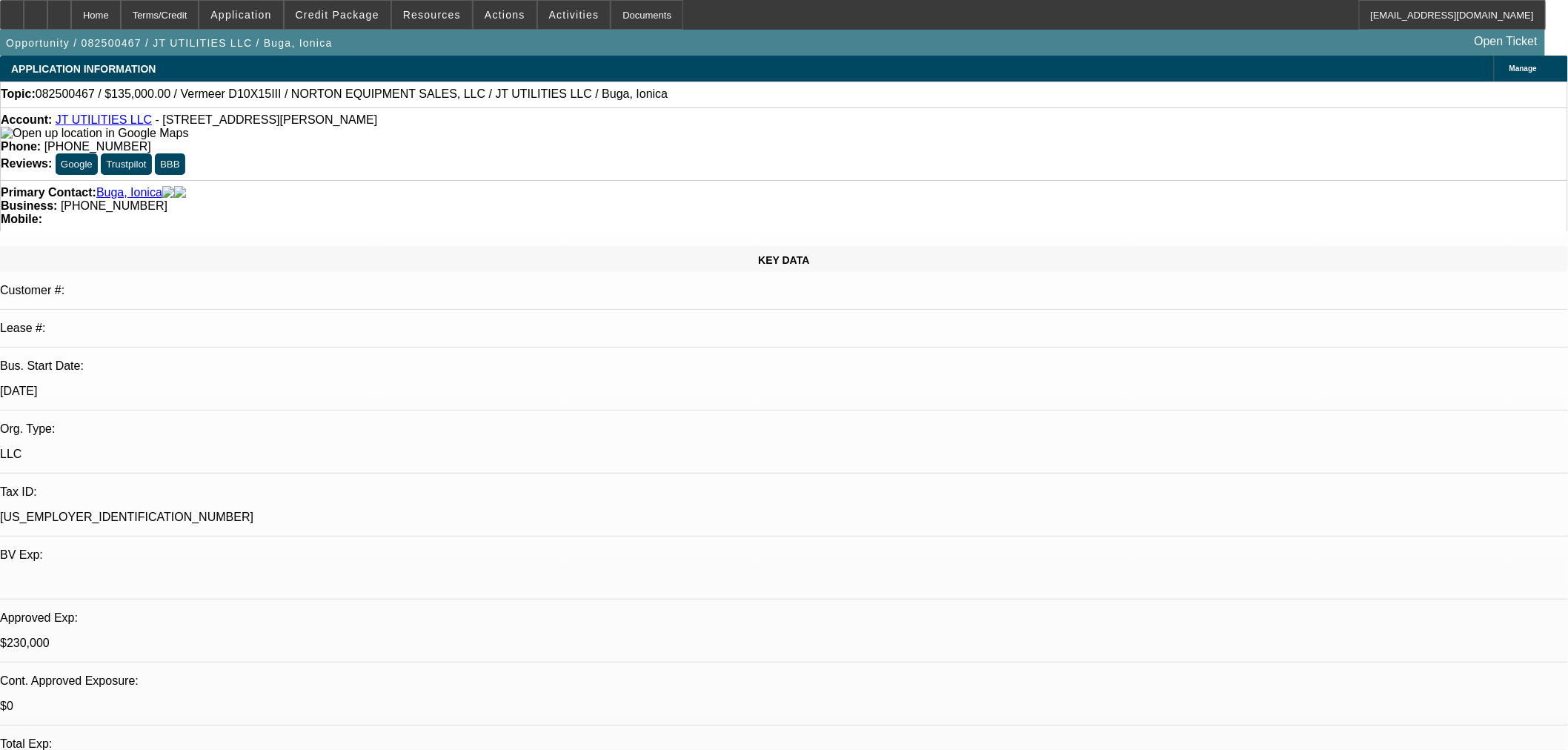
select select "0"
select select "2"
select select "0"
select select "6"
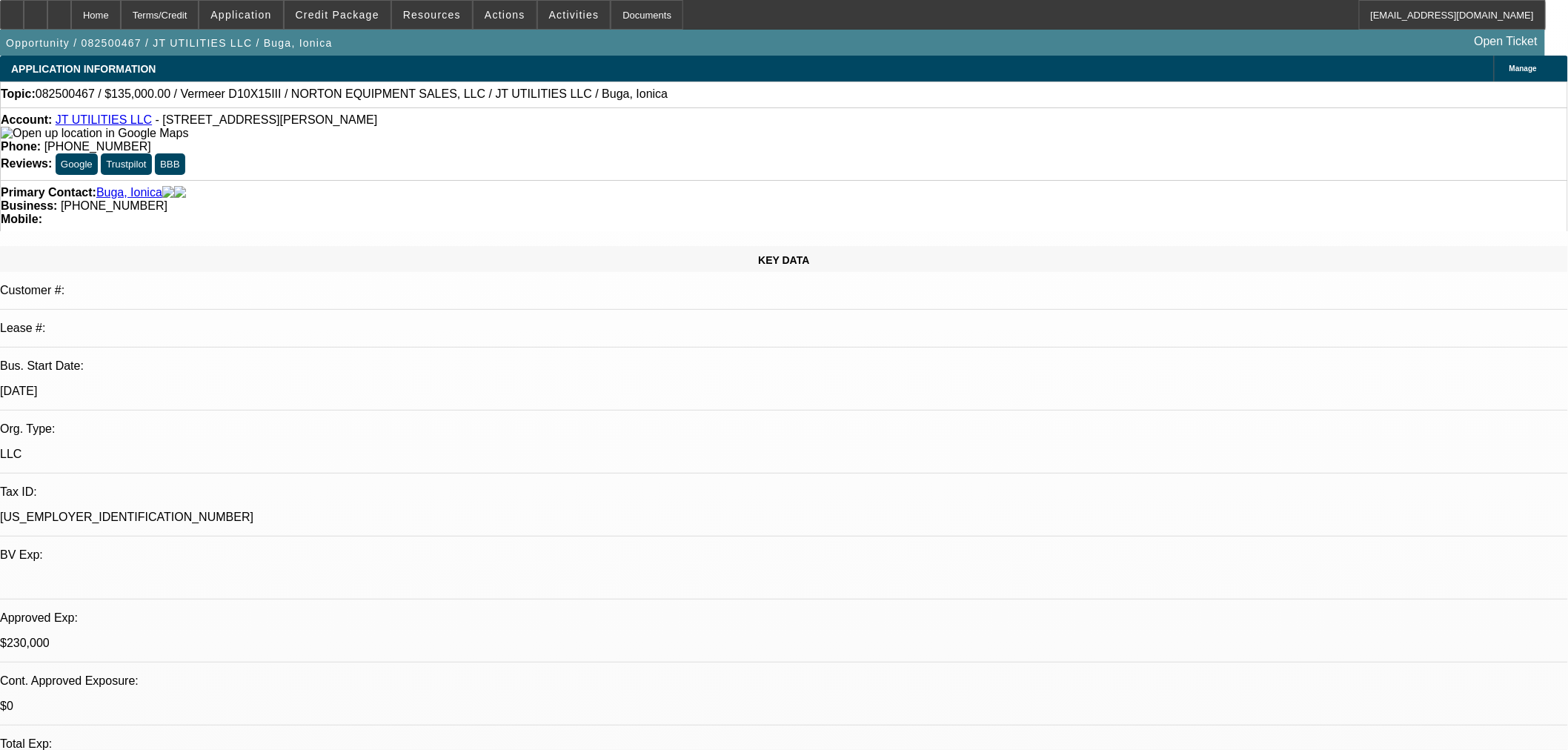
select select "0"
select select "2"
select select "0"
select select "6"
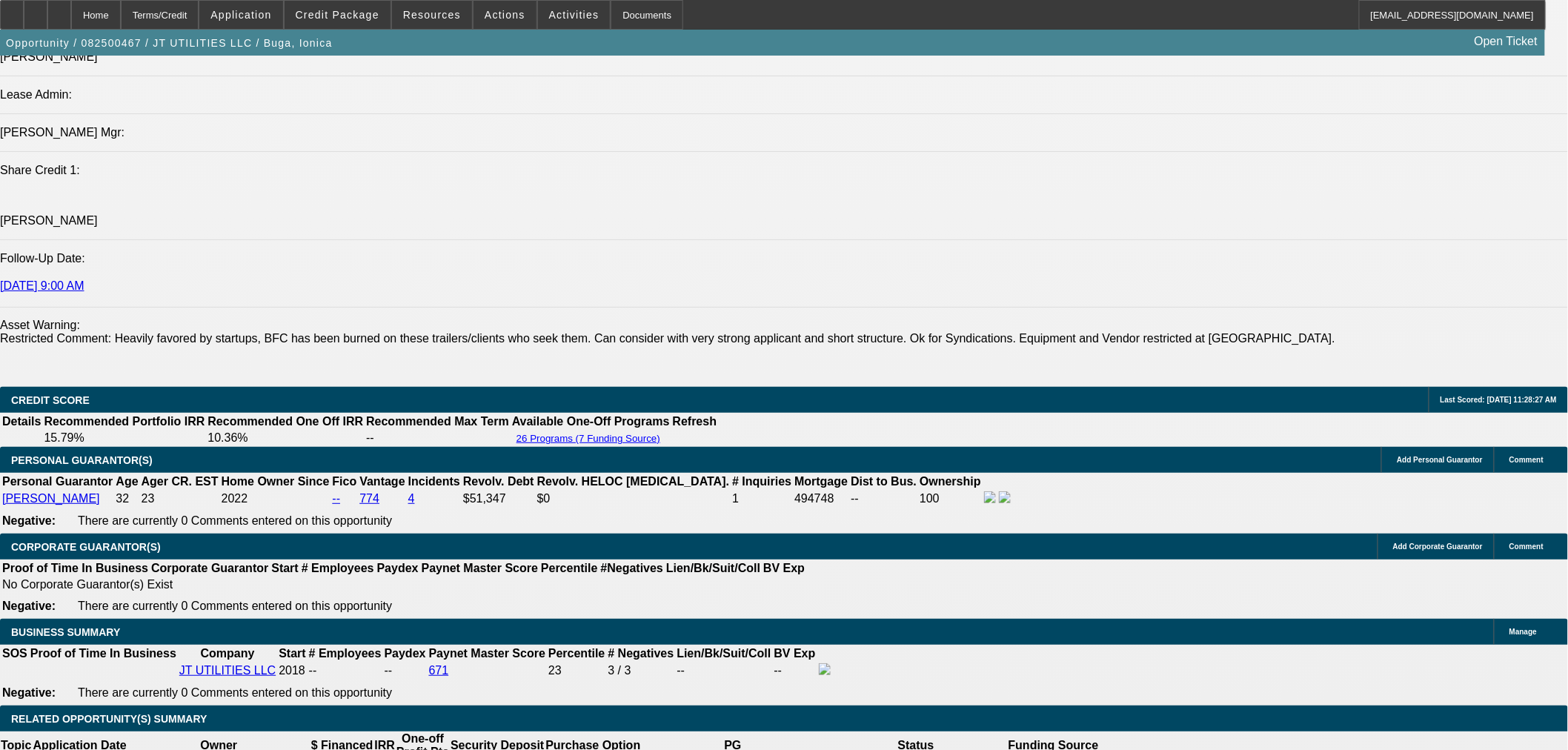
scroll to position [2195, 0]
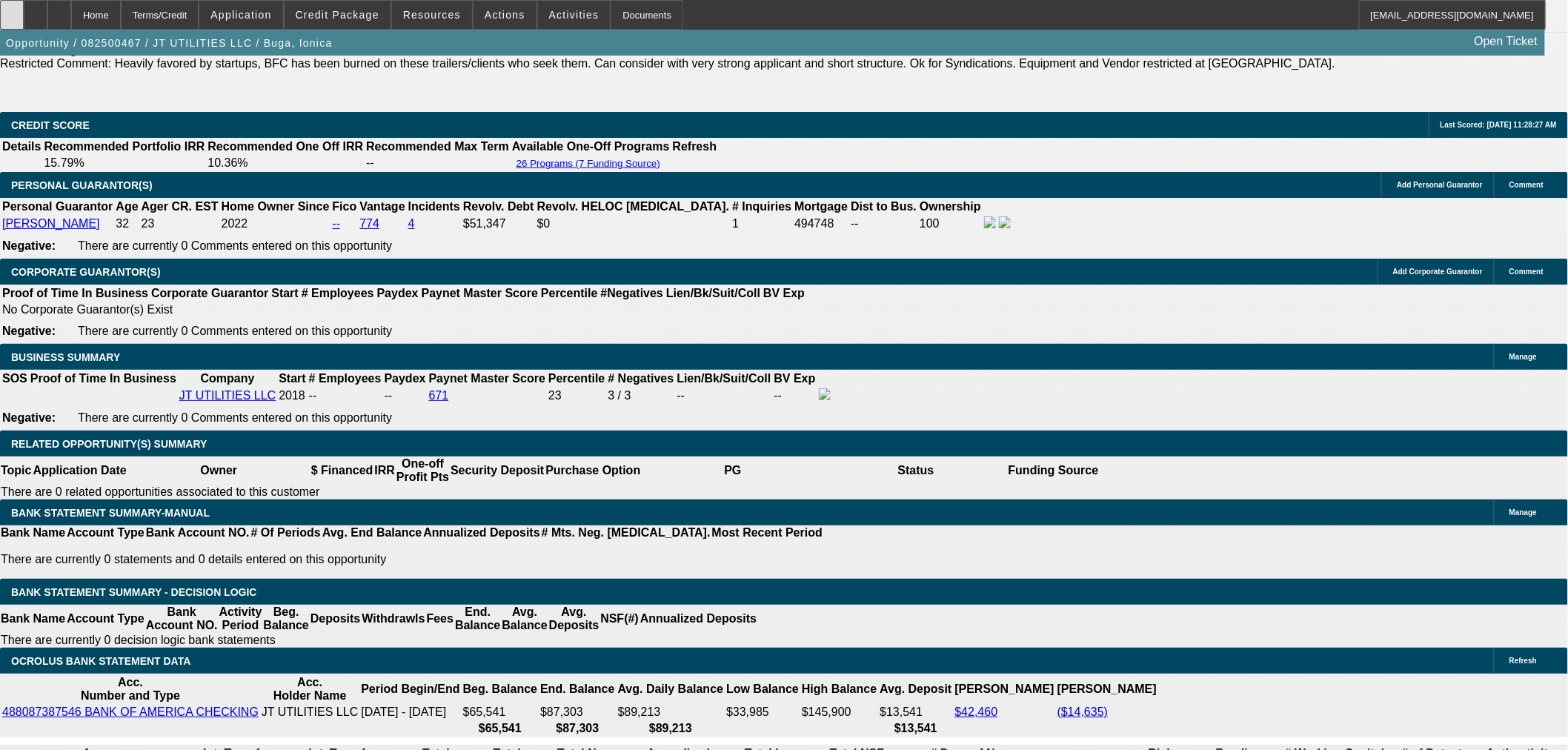
click at [23, 23] on div at bounding box center [11, 15] width 23 height 30
